Goal: Obtain resource: Download file/media

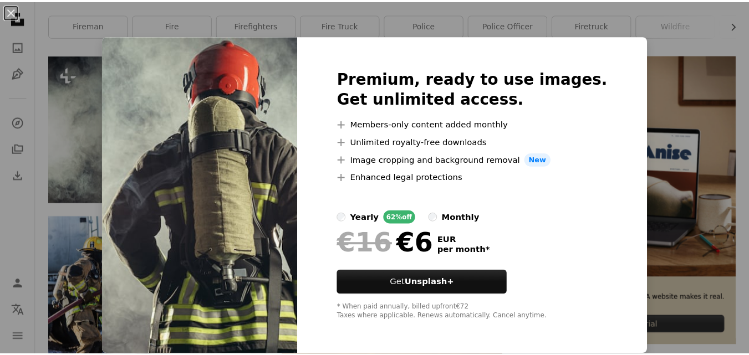
scroll to position [1, 0]
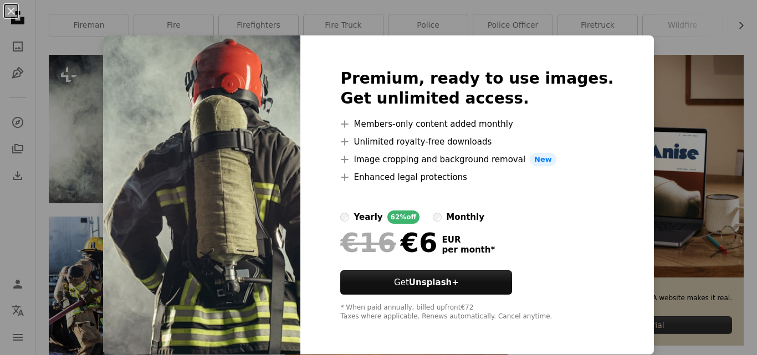
click at [656, 191] on div "An X shape Premium, ready to use images. Get unlimited access. A plus sign Memb…" at bounding box center [378, 177] width 757 height 355
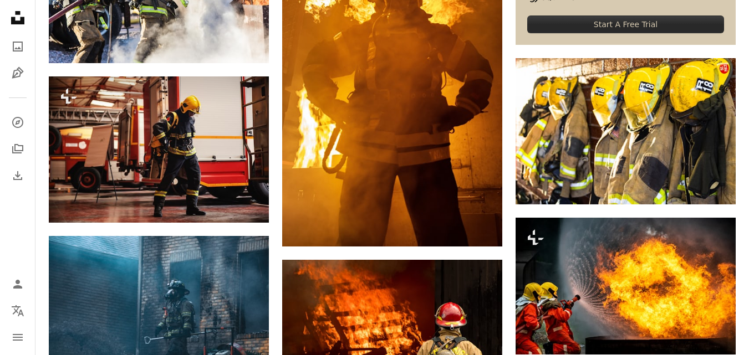
scroll to position [776, 0]
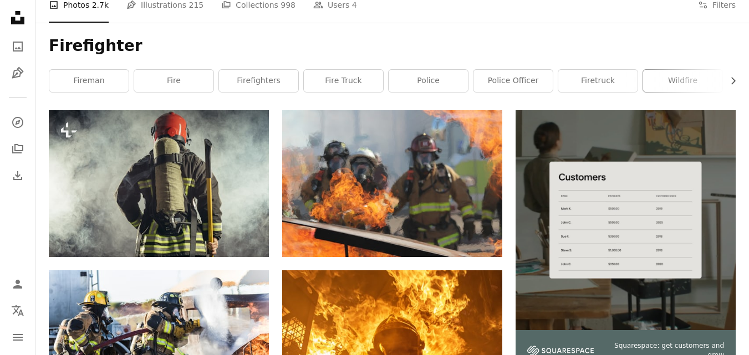
scroll to position [166, 0]
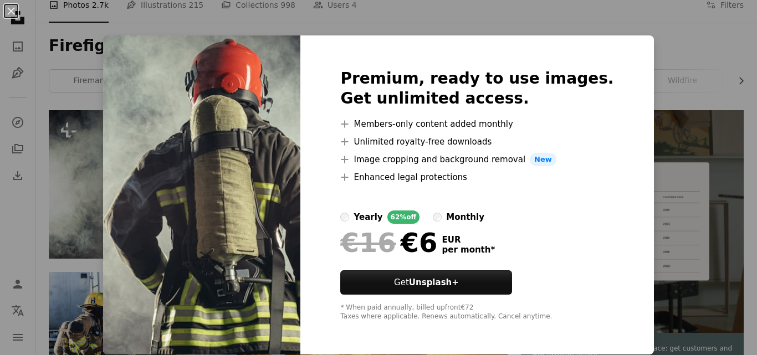
click at [466, 227] on div at bounding box center [476, 226] width 273 height 4
click at [192, 164] on img at bounding box center [201, 194] width 197 height 319
click at [63, 165] on div "An X shape Premium, ready to use images. Get unlimited access. A plus sign Memb…" at bounding box center [378, 177] width 757 height 355
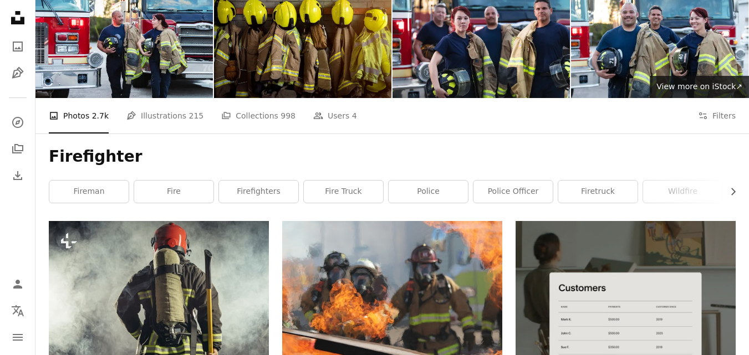
scroll to position [0, 0]
